Goal: Transaction & Acquisition: Subscribe to service/newsletter

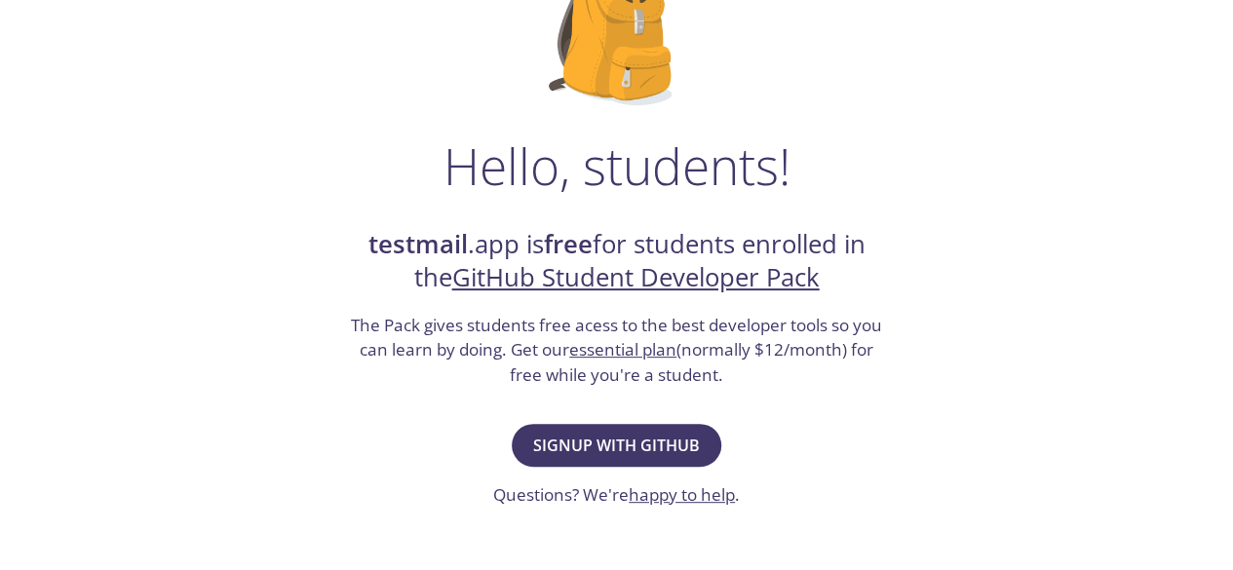
click at [688, 277] on link "GitHub Student Developer Pack" at bounding box center [635, 277] width 367 height 34
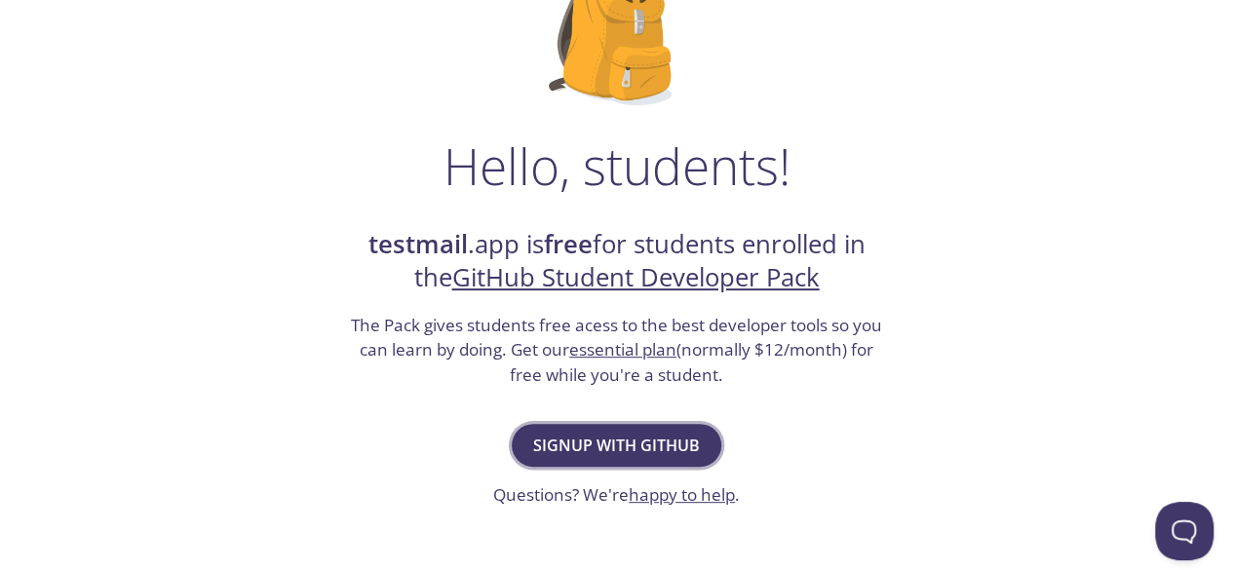
click at [596, 440] on span "Signup with GitHub" at bounding box center [616, 445] width 167 height 27
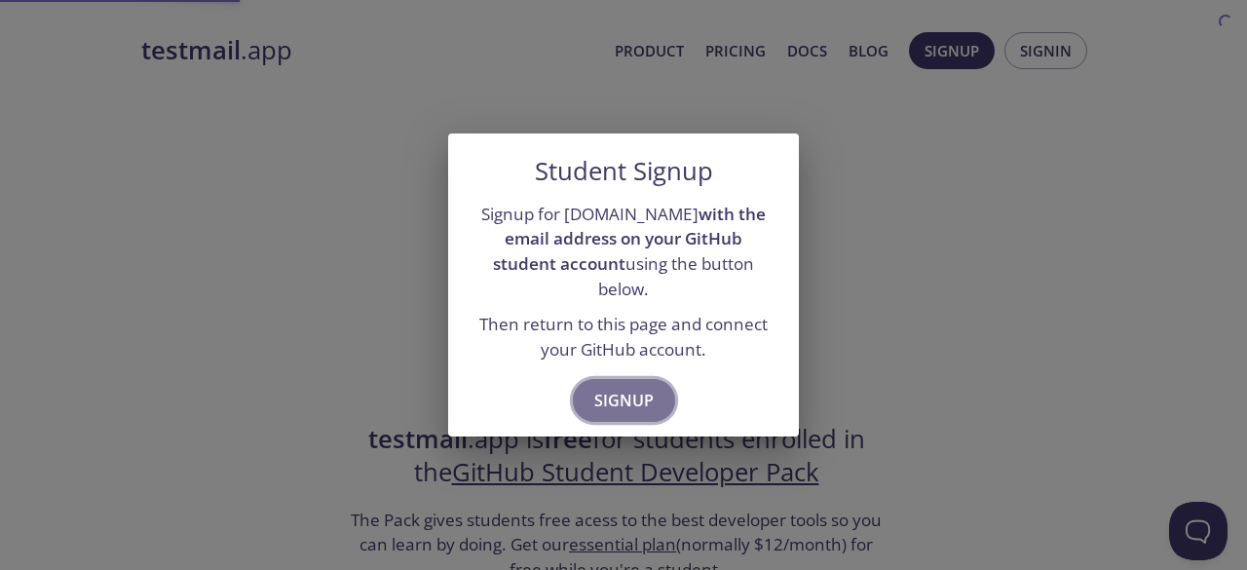
click at [653, 393] on button "Signup" at bounding box center [624, 400] width 102 height 43
click at [646, 387] on span "Signup" at bounding box center [624, 400] width 59 height 27
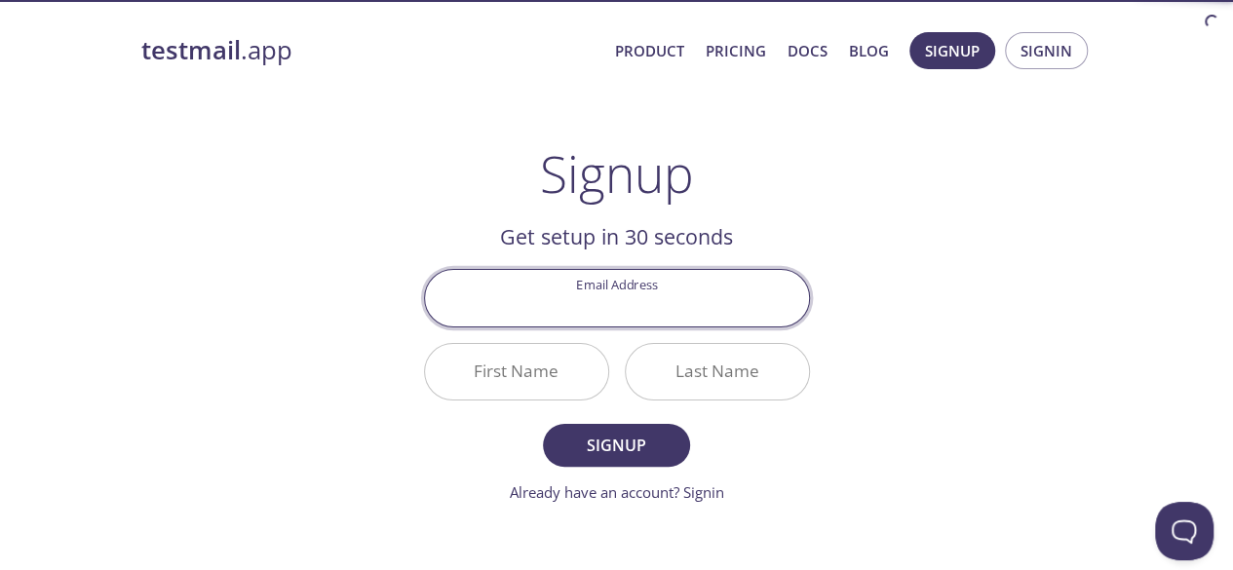
click at [622, 305] on input "Email Address" at bounding box center [617, 298] width 384 height 56
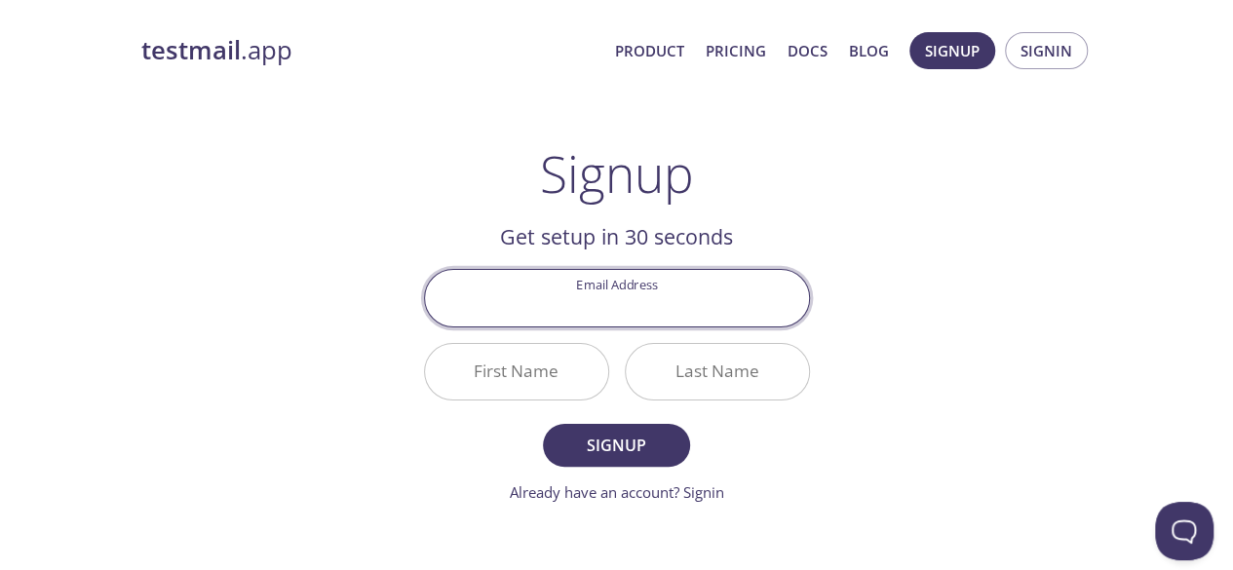
type input "[EMAIL_ADDRESS][DOMAIN_NAME]"
click at [528, 364] on input "First Name" at bounding box center [516, 372] width 183 height 56
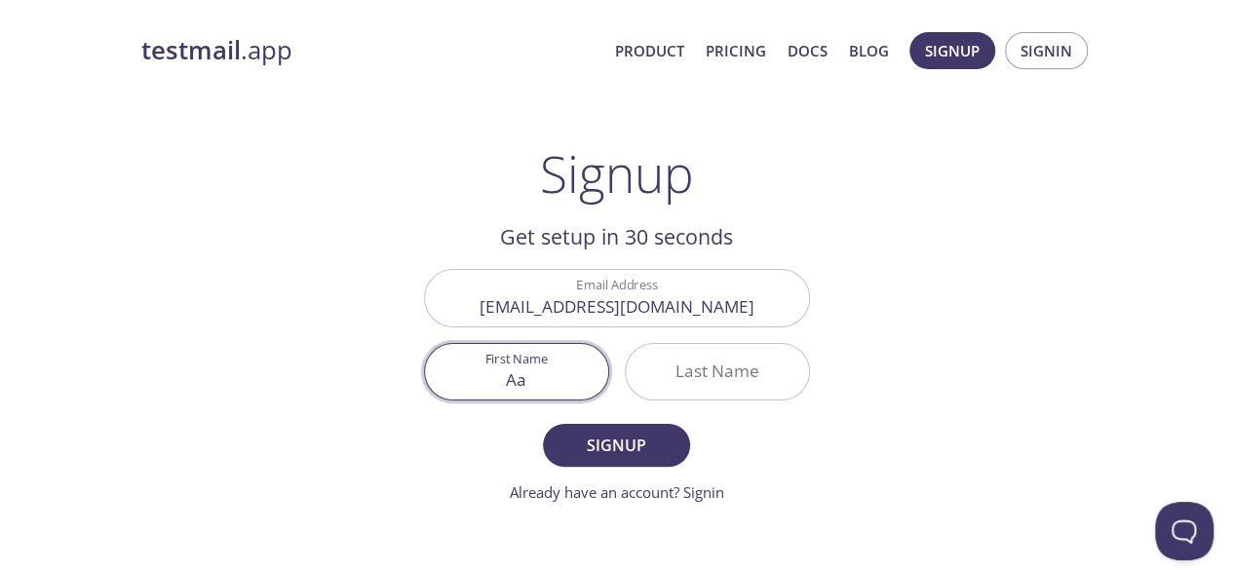
type input "A"
type input "Shenol"
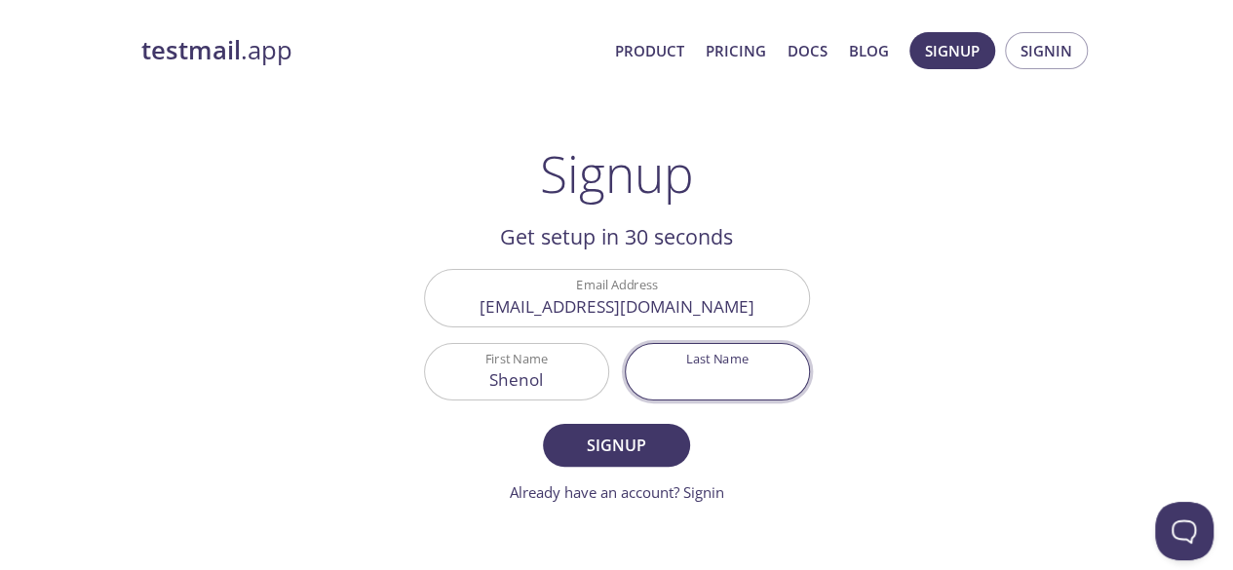
click at [755, 372] on input "Last Name" at bounding box center [717, 372] width 183 height 56
type input "Disanayaka"
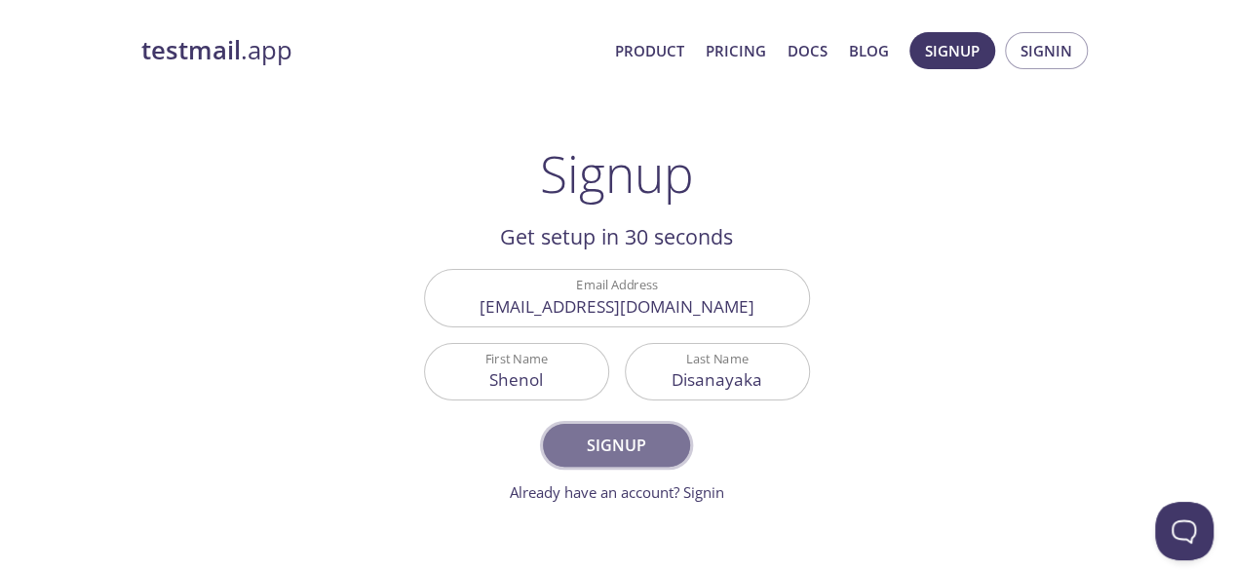
click at [593, 439] on span "Signup" at bounding box center [615, 445] width 103 height 27
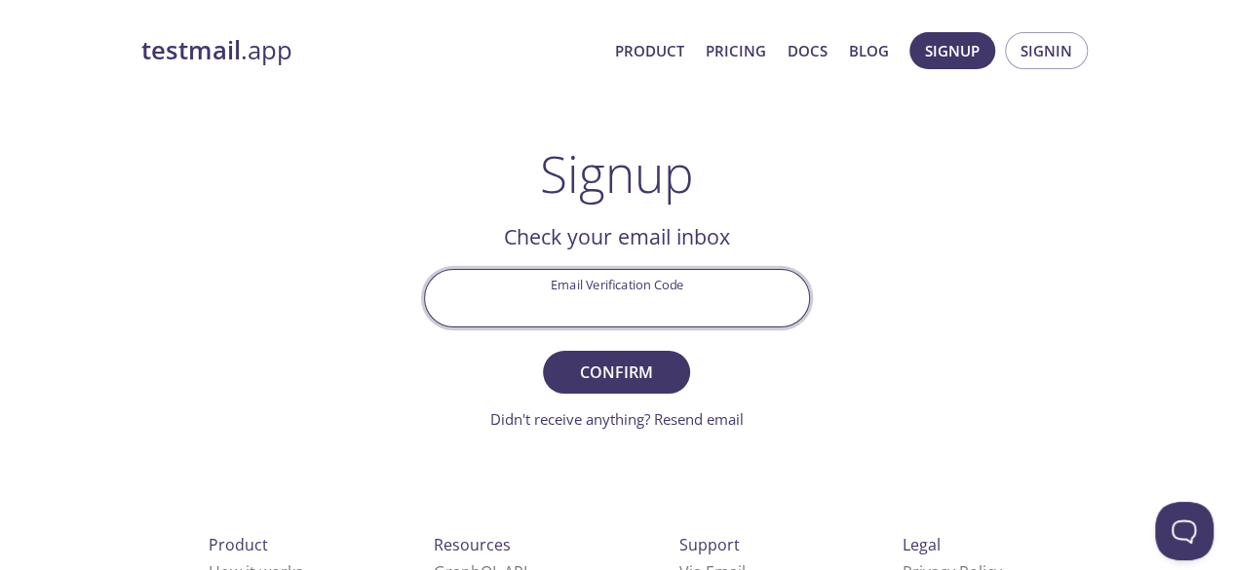
click at [629, 295] on input "Email Verification Code" at bounding box center [617, 298] width 384 height 56
paste input "2RZM526"
type input "2RZM526"
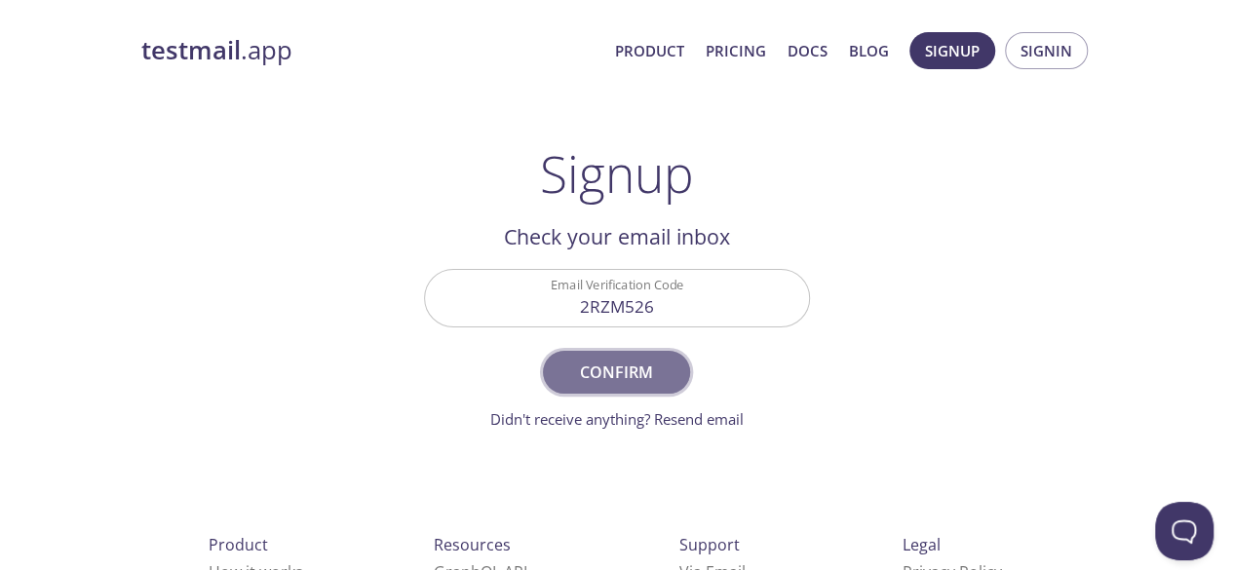
click at [611, 377] on span "Confirm" at bounding box center [615, 372] width 103 height 27
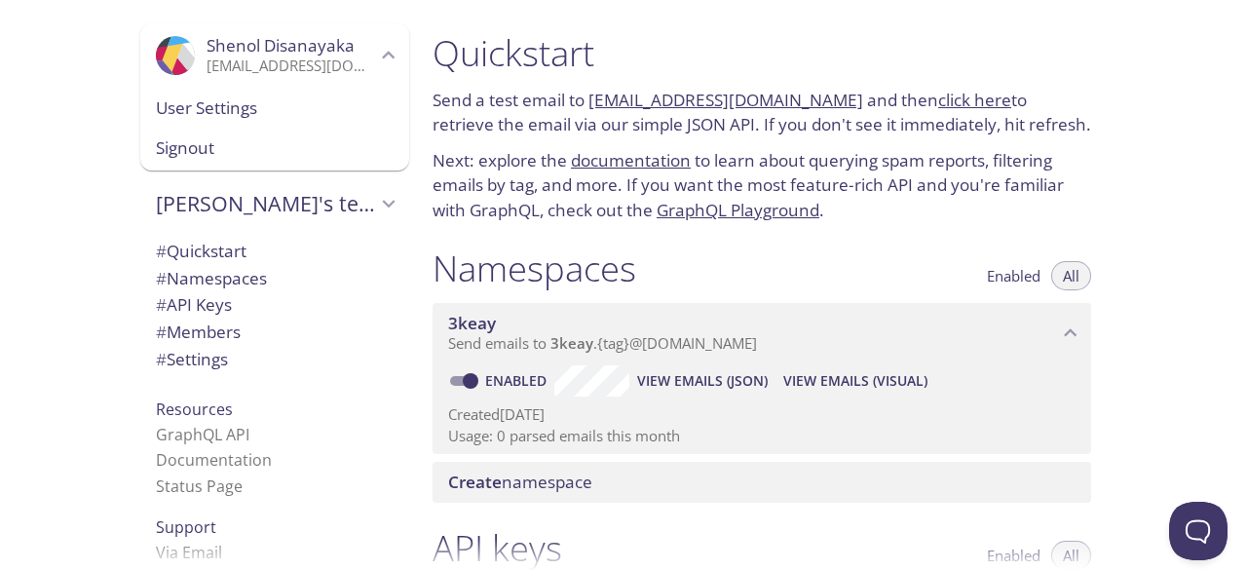
click at [196, 31] on div ".cls-1 { fill: #6d5ca8; } .cls-2 { fill: #3fc191; } .cls-3 { fill: #3b4752; } .…" at bounding box center [274, 55] width 269 height 64
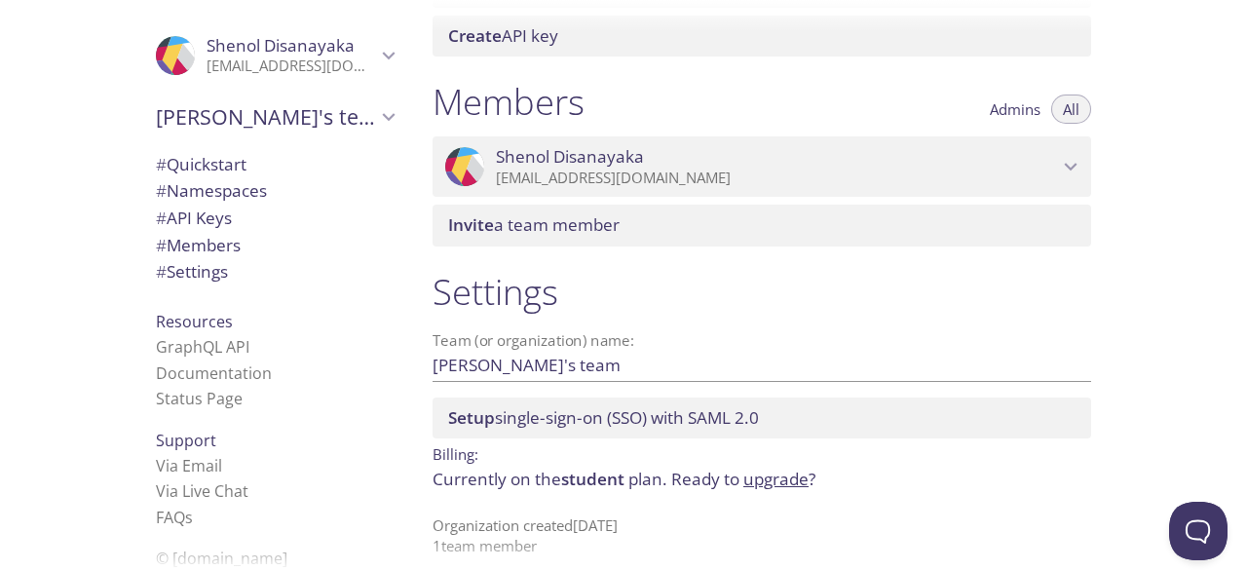
scroll to position [815, 0]
